Goal: Information Seeking & Learning: Stay updated

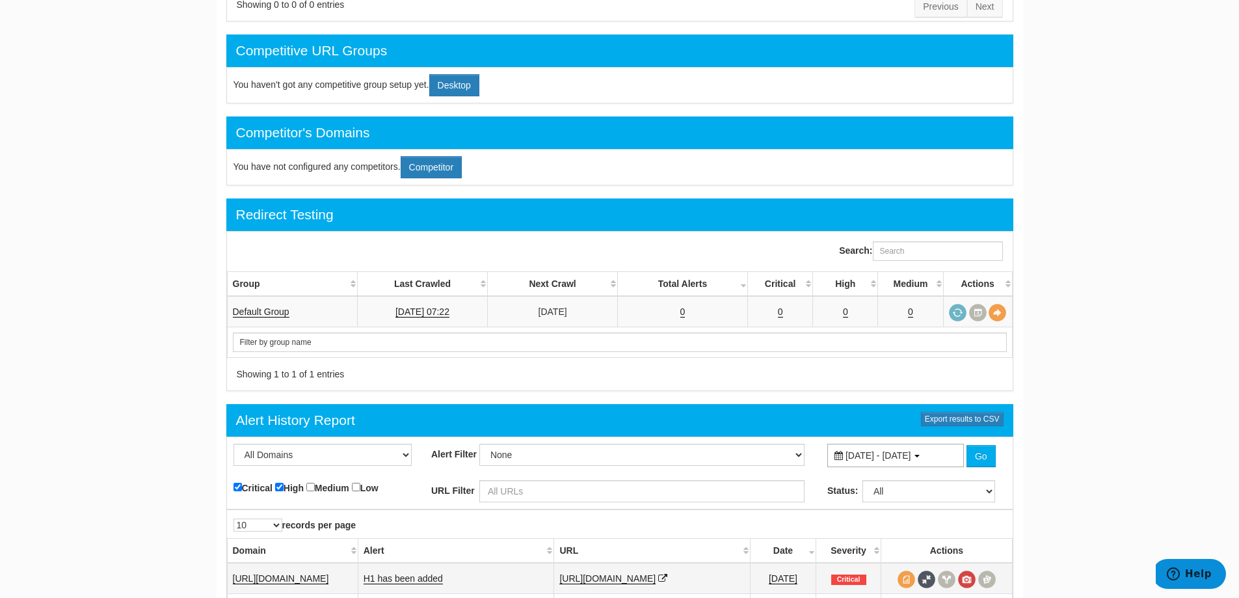
scroll to position [718, 0]
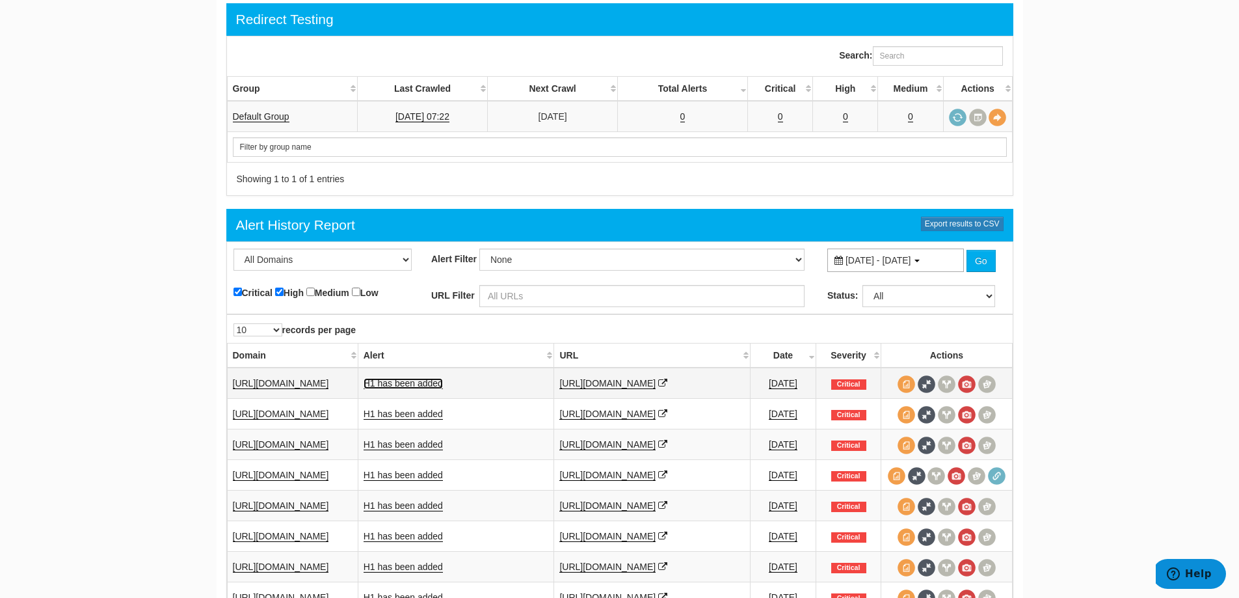
click at [429, 378] on link "H1 has been added" at bounding box center [403, 383] width 79 height 11
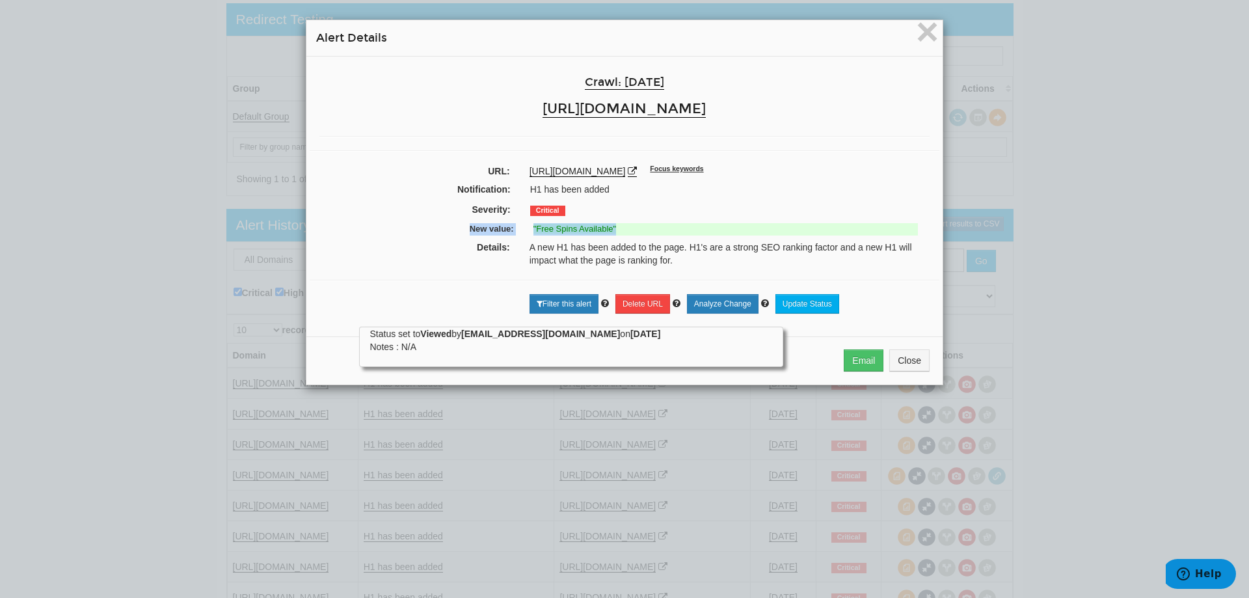
drag, startPoint x: 623, startPoint y: 228, endPoint x: 433, endPoint y: 222, distance: 190.0
click at [433, 222] on div "New value: "Free Spins Available"" at bounding box center [624, 231] width 610 height 20
click at [822, 362] on div "× Alert Details Crawl: [DATE] [URL][DOMAIN_NAME] URL: [URL][DOMAIN_NAME] Focus …" at bounding box center [624, 299] width 1249 height 598
click at [598, 224] on strong ""Free Spins Available"" at bounding box center [574, 229] width 83 height 10
drag, startPoint x: 745, startPoint y: 157, endPoint x: 901, endPoint y: 31, distance: 200.2
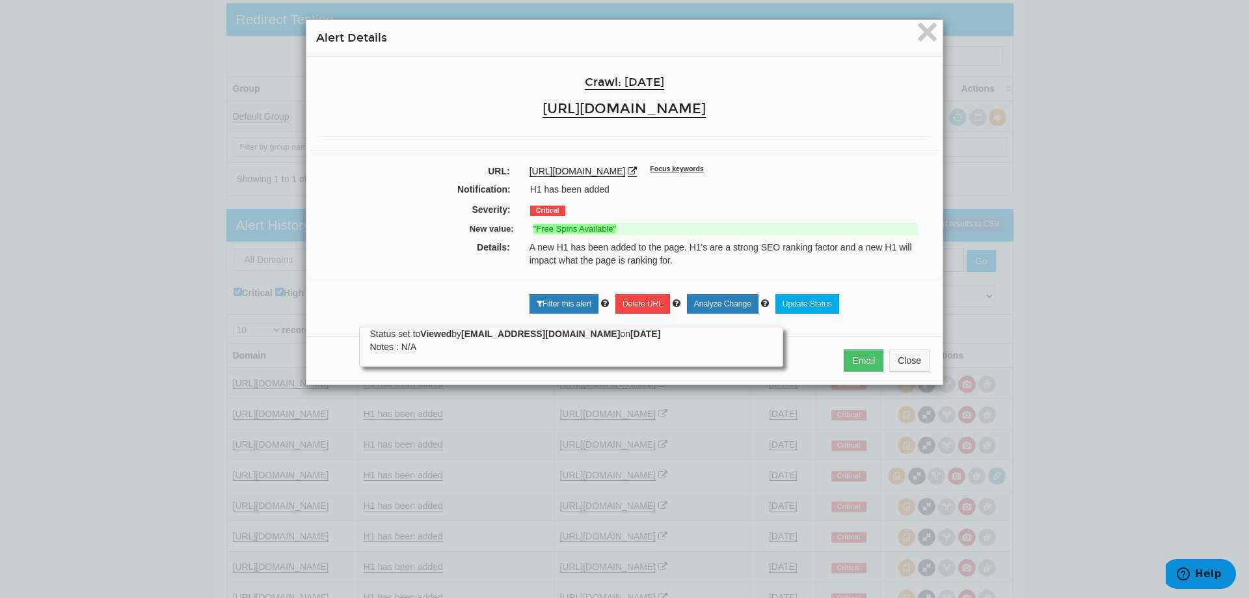
click at [751, 153] on div "Crawl: [DATE] [URL][DOMAIN_NAME] URL: [URL][DOMAIN_NAME] Focus keywords Notific…" at bounding box center [624, 192] width 636 height 270
drag, startPoint x: 516, startPoint y: 223, endPoint x: 762, endPoint y: 251, distance: 246.8
click at [730, 226] on div "New value: "Free Spins Available"" at bounding box center [624, 231] width 610 height 20
drag, startPoint x: 762, startPoint y: 251, endPoint x: 903, endPoint y: 55, distance: 241.7
click at [768, 243] on div "A new H1 has been added to the page. H1's are a strong SEO ranking factor and a…" at bounding box center [730, 254] width 420 height 26
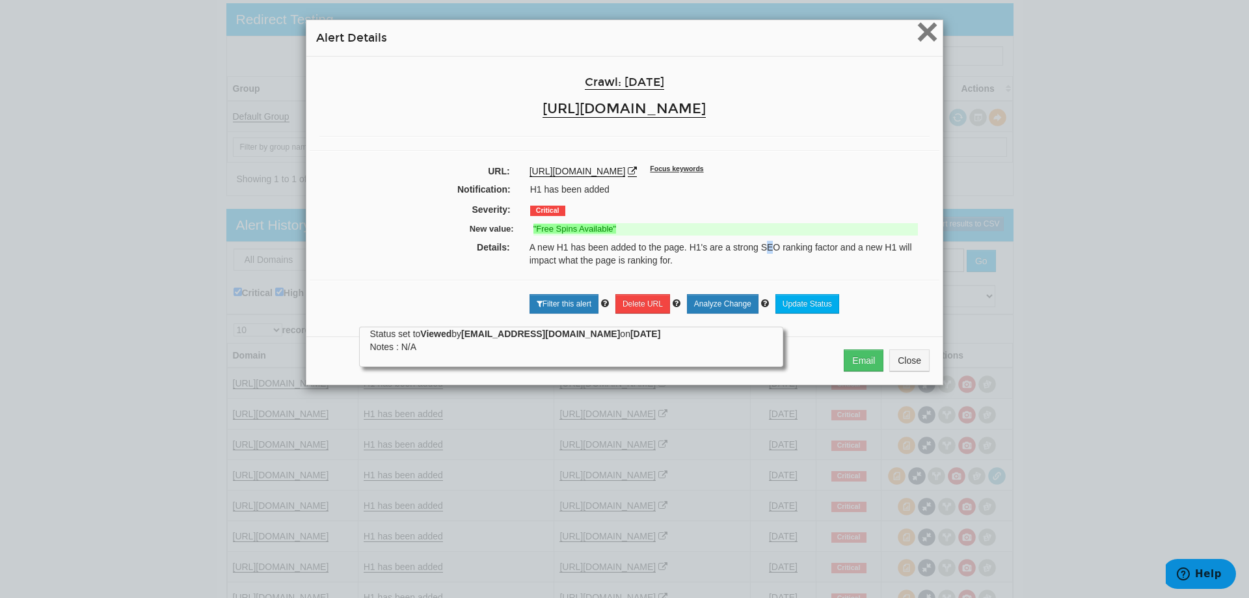
click at [822, 38] on span "×" at bounding box center [927, 32] width 23 height 44
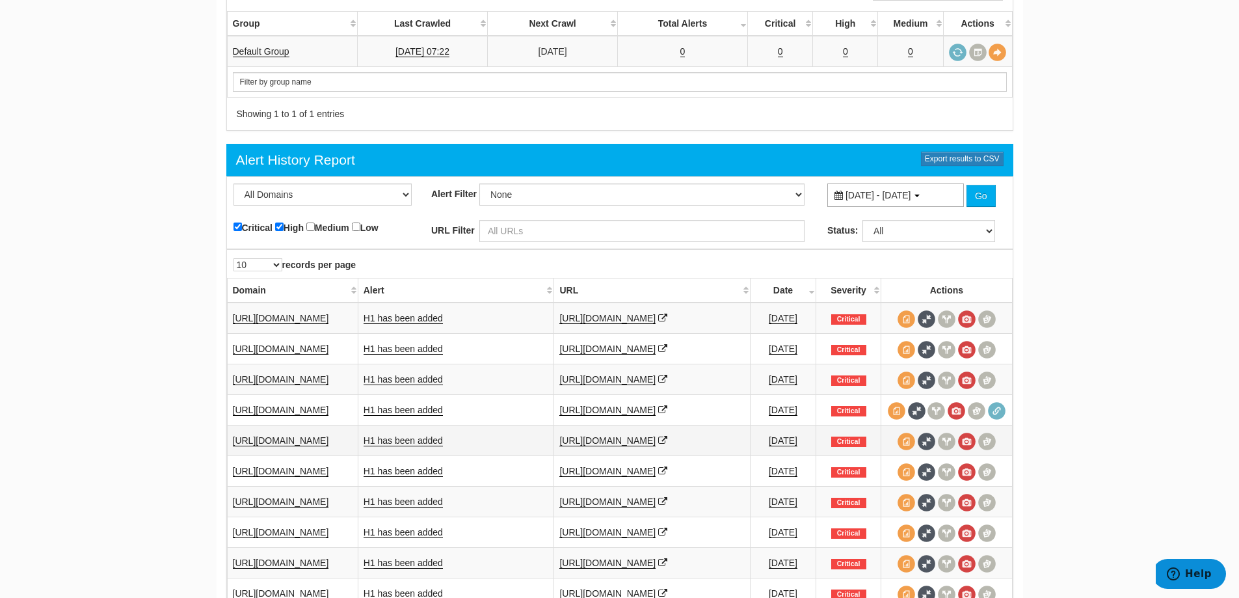
scroll to position [912, 0]
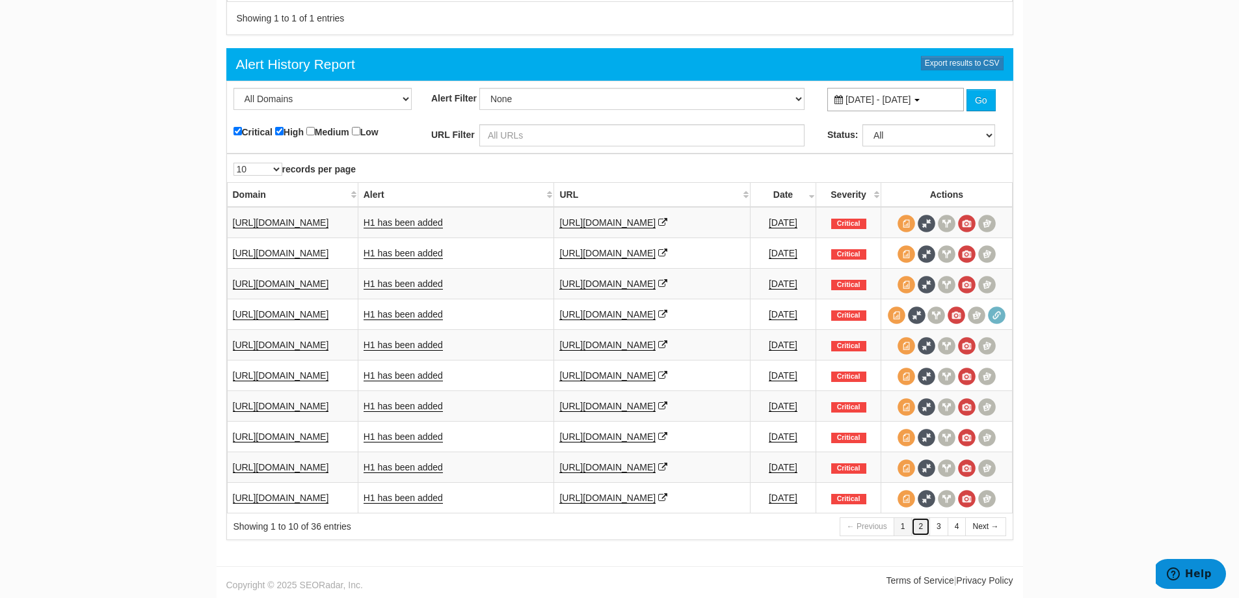
click at [822, 415] on link "2" at bounding box center [920, 526] width 19 height 19
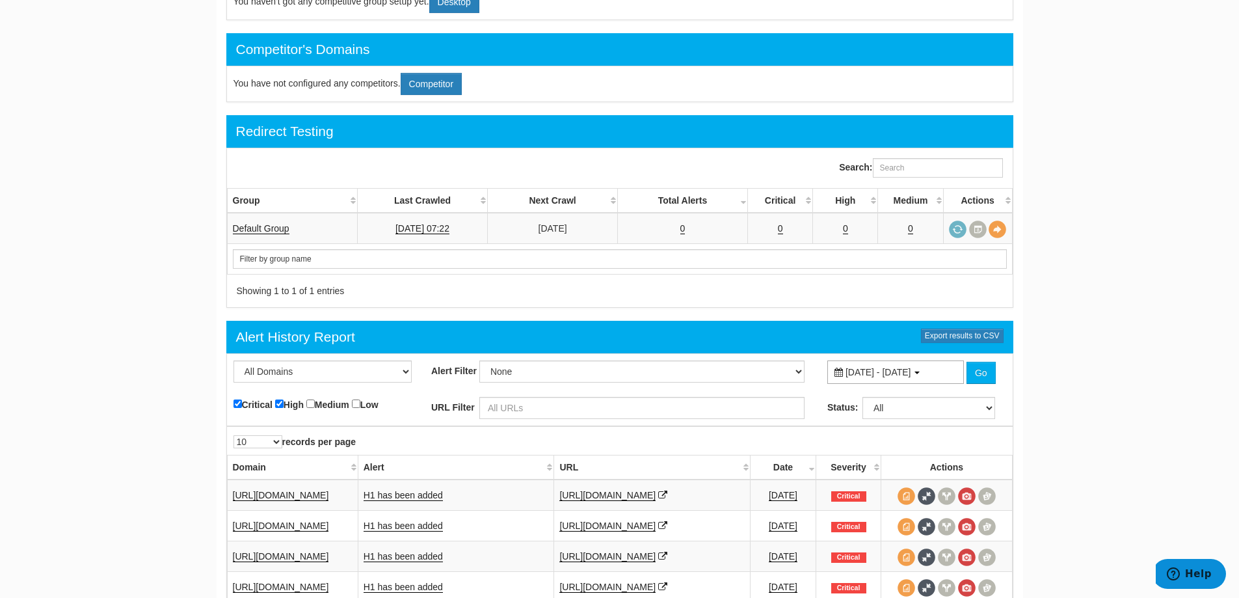
scroll to position [931, 0]
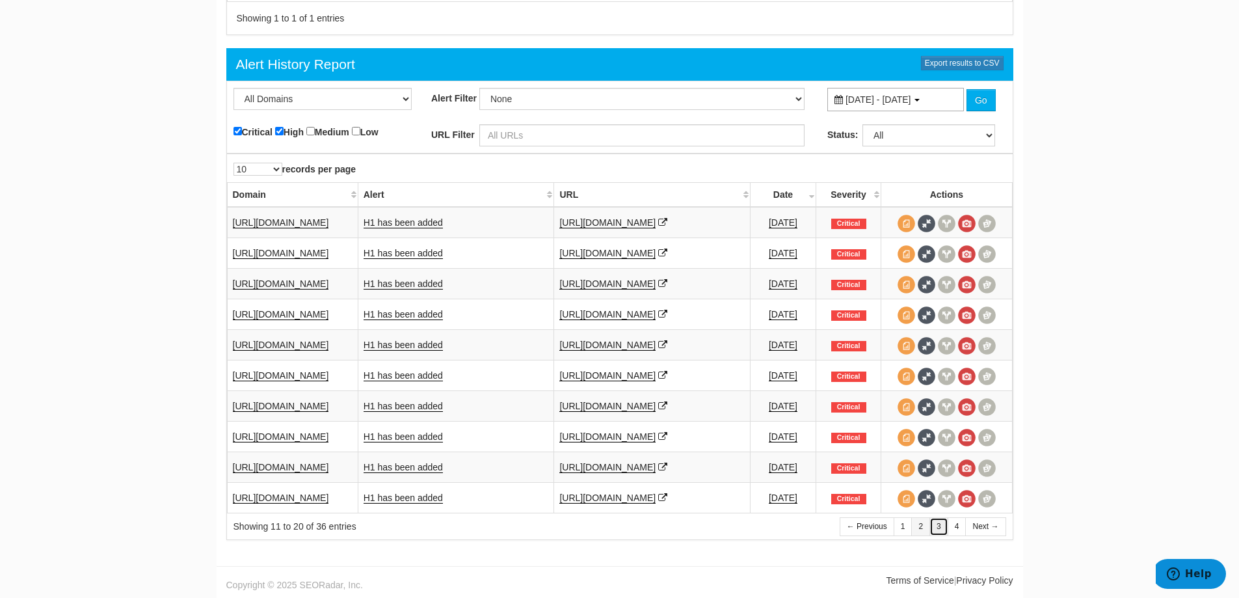
click at [822, 415] on link "3" at bounding box center [939, 526] width 19 height 19
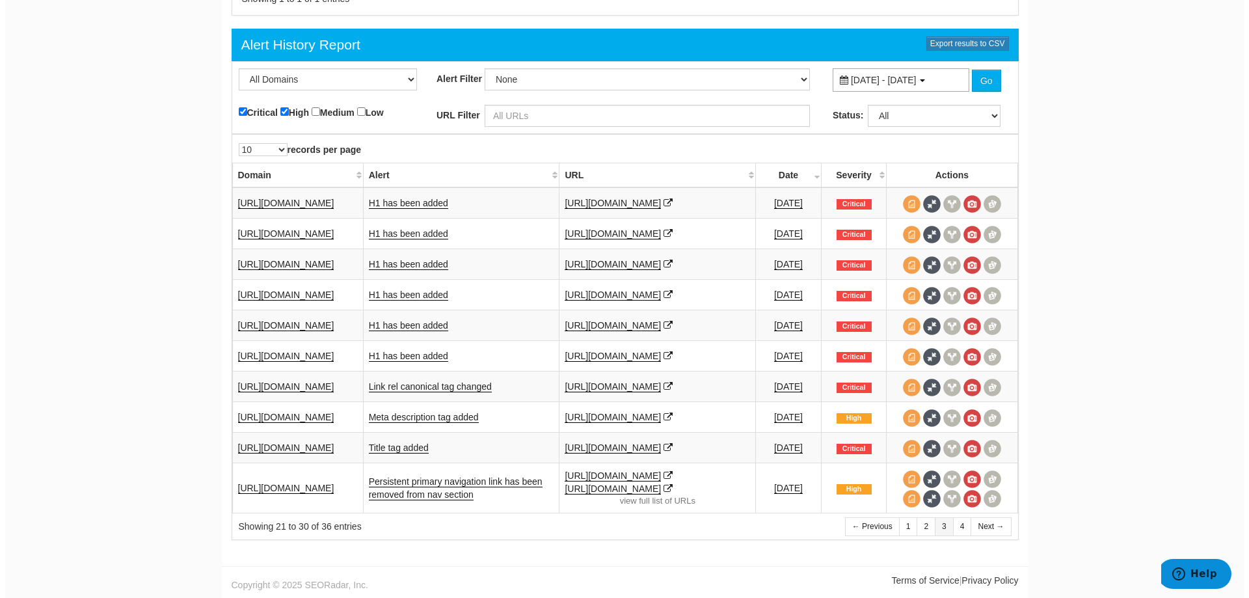
scroll to position [956, 0]
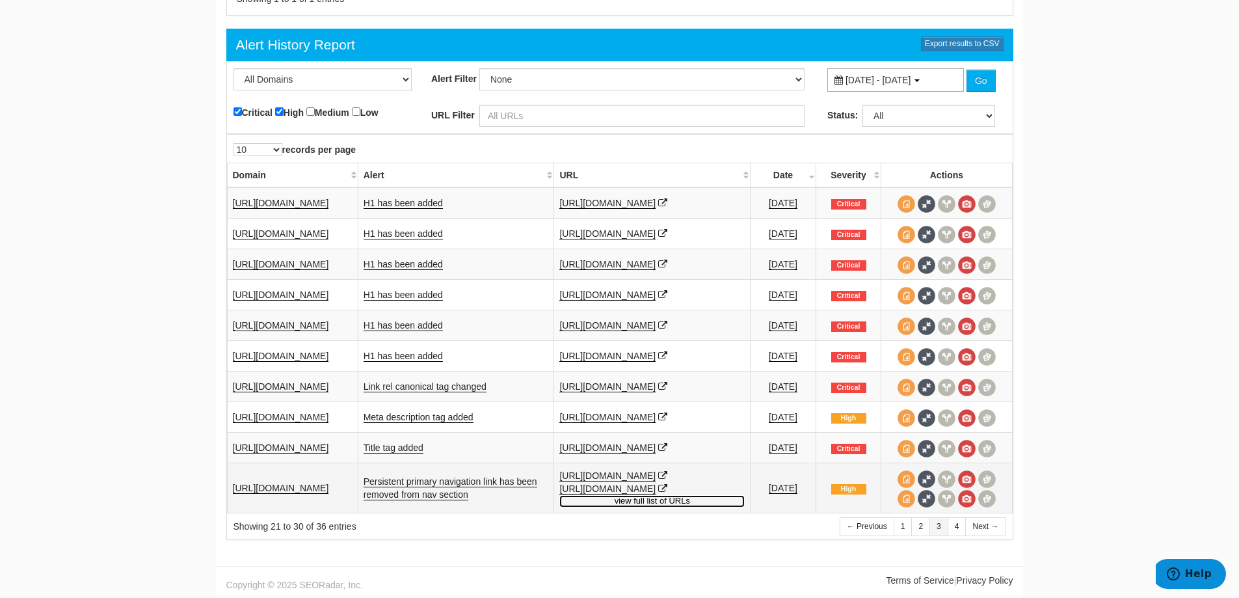
click at [670, 415] on link "view full list of URLs" at bounding box center [651, 501] width 185 height 12
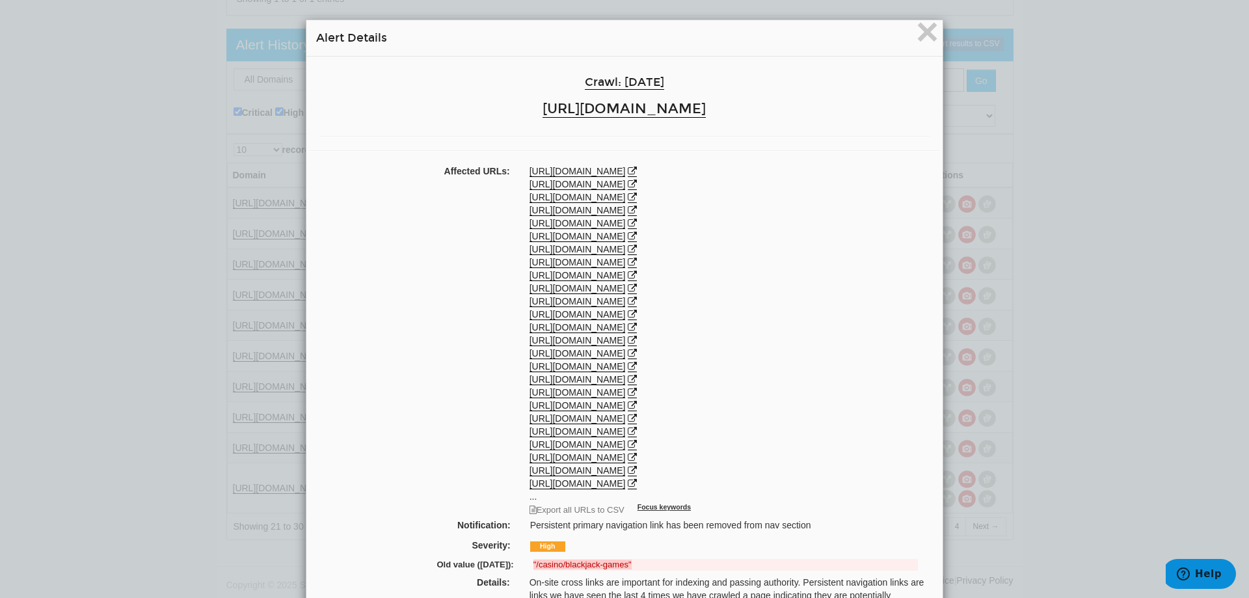
scroll to position [155, 0]
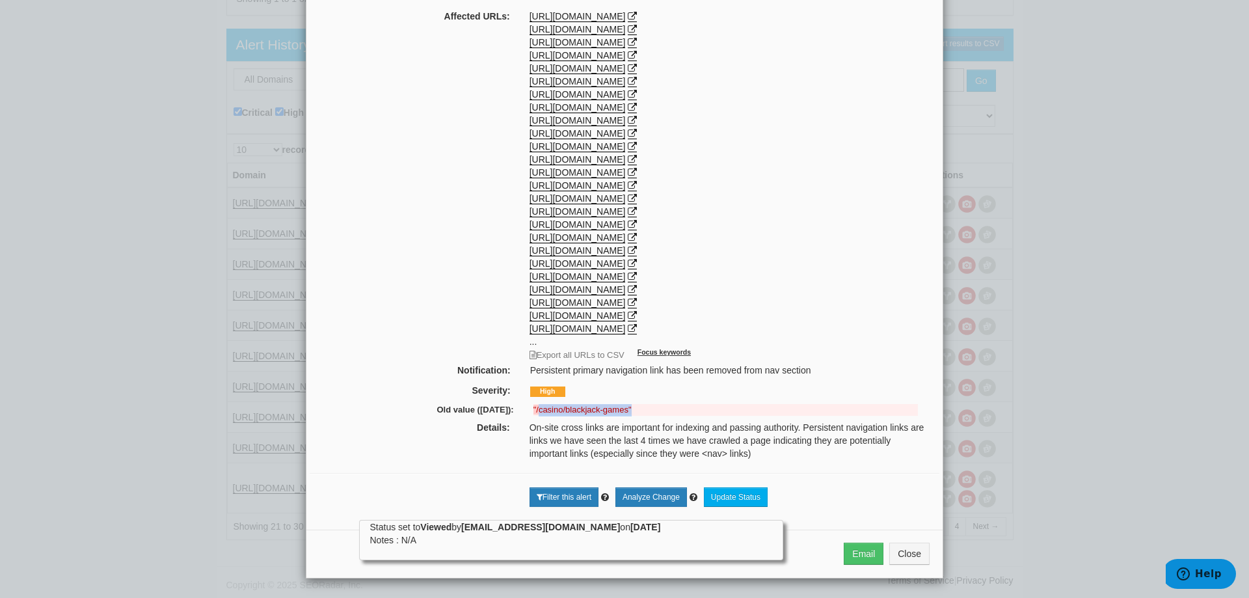
drag, startPoint x: 534, startPoint y: 409, endPoint x: 670, endPoint y: 410, distance: 136.0
click at [670, 410] on del ""/casino/blackjack-games"" at bounding box center [725, 410] width 384 height 12
click at [822, 415] on button "Close" at bounding box center [909, 553] width 40 height 22
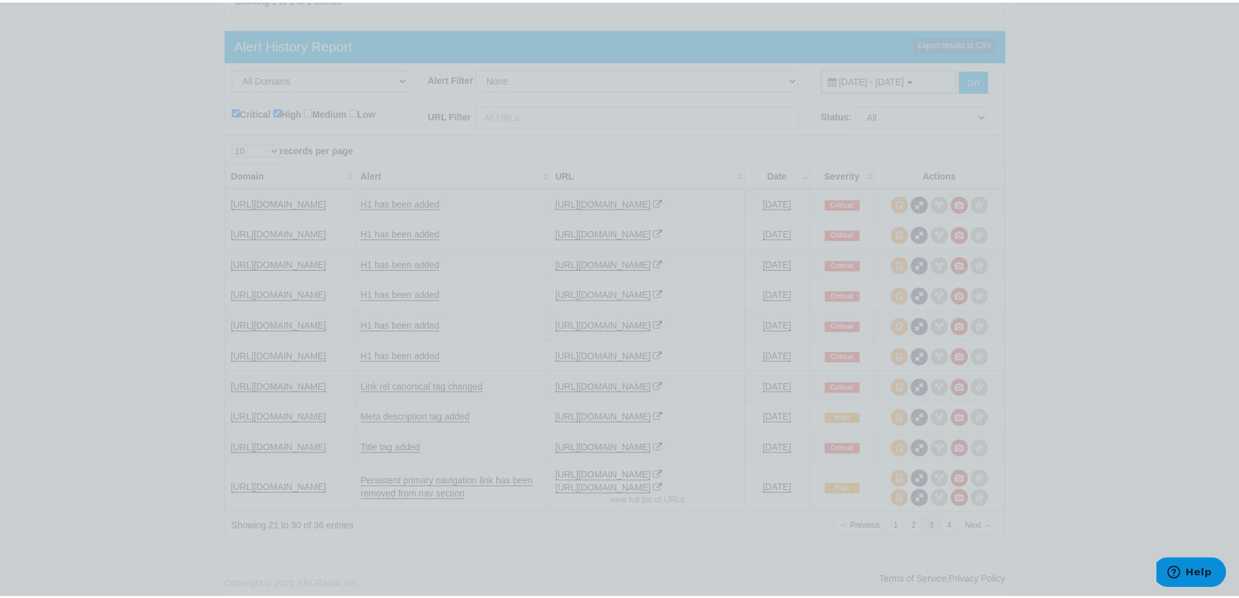
scroll to position [0, 0]
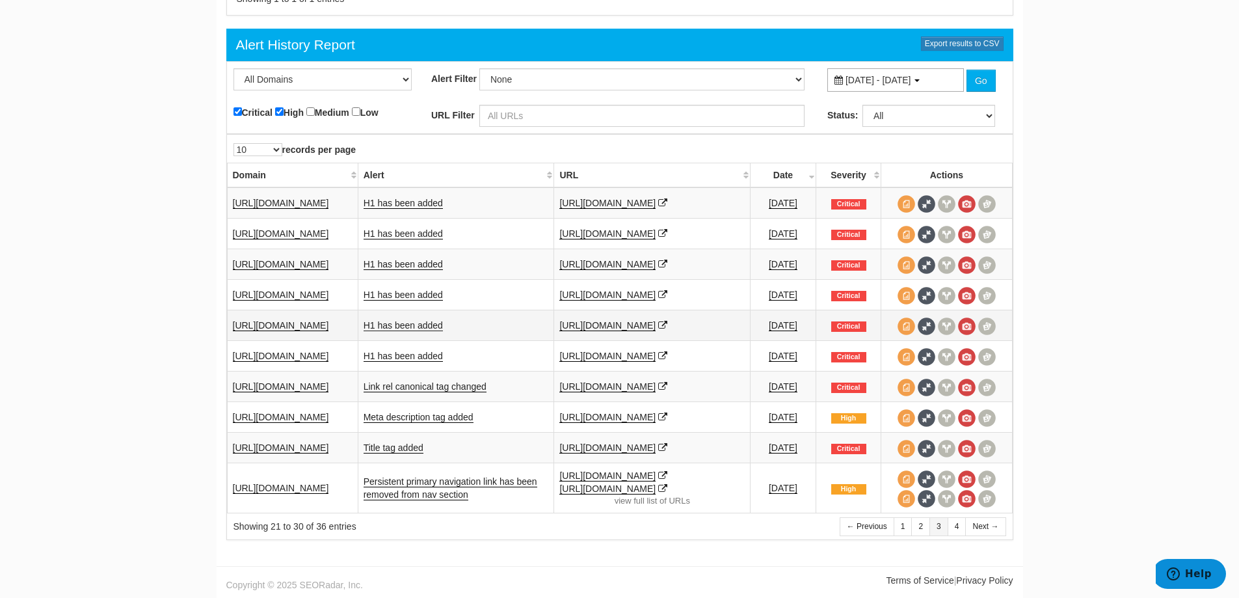
drag, startPoint x: 1232, startPoint y: 446, endPoint x: 440, endPoint y: 278, distance: 809.8
drag, startPoint x: 1188, startPoint y: 293, endPoint x: 1164, endPoint y: 156, distance: 138.7
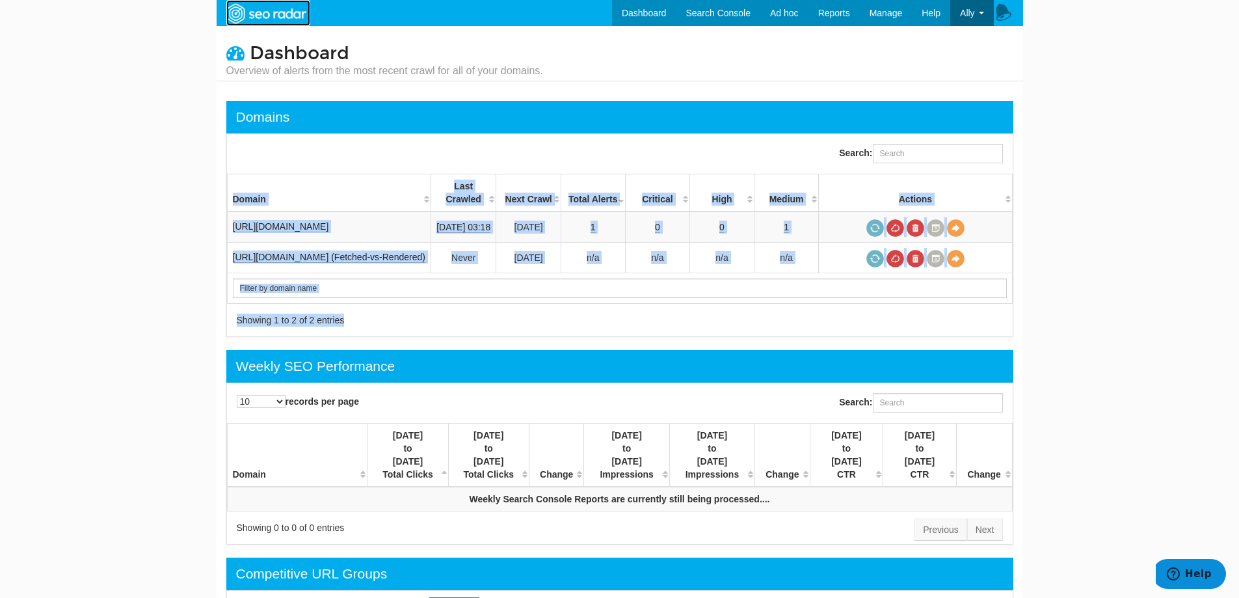
click at [248, 17] on img at bounding box center [266, 13] width 90 height 23
